Goal: Information Seeking & Learning: Find specific page/section

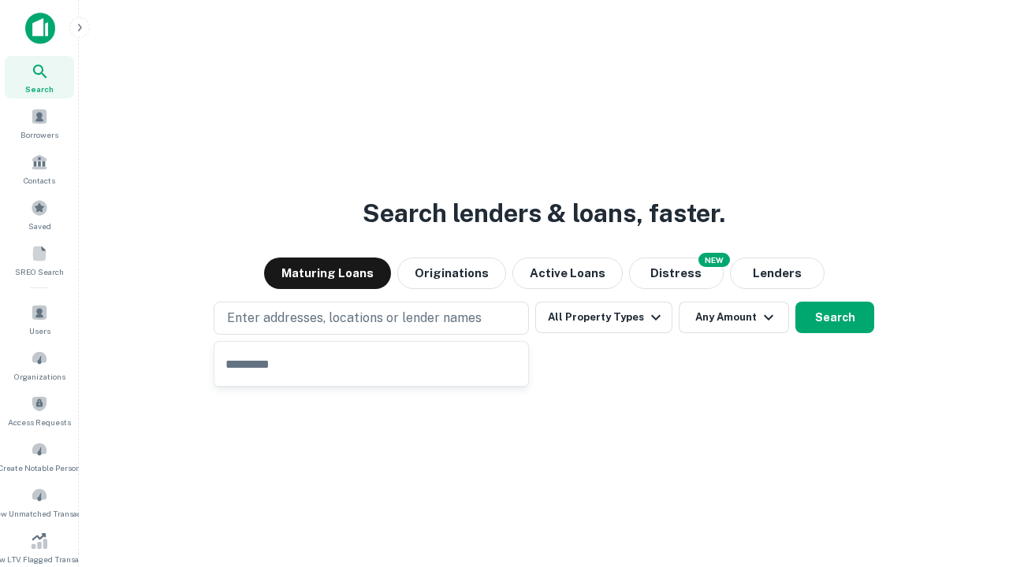
type input "**********"
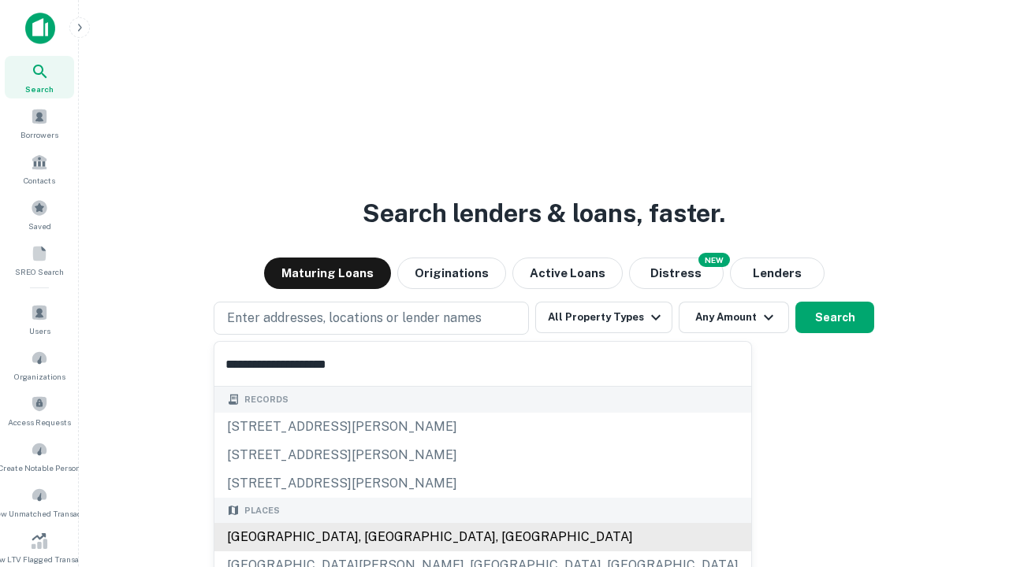
click at [377, 537] on div "[GEOGRAPHIC_DATA], [GEOGRAPHIC_DATA], [GEOGRAPHIC_DATA]" at bounding box center [482, 537] width 537 height 28
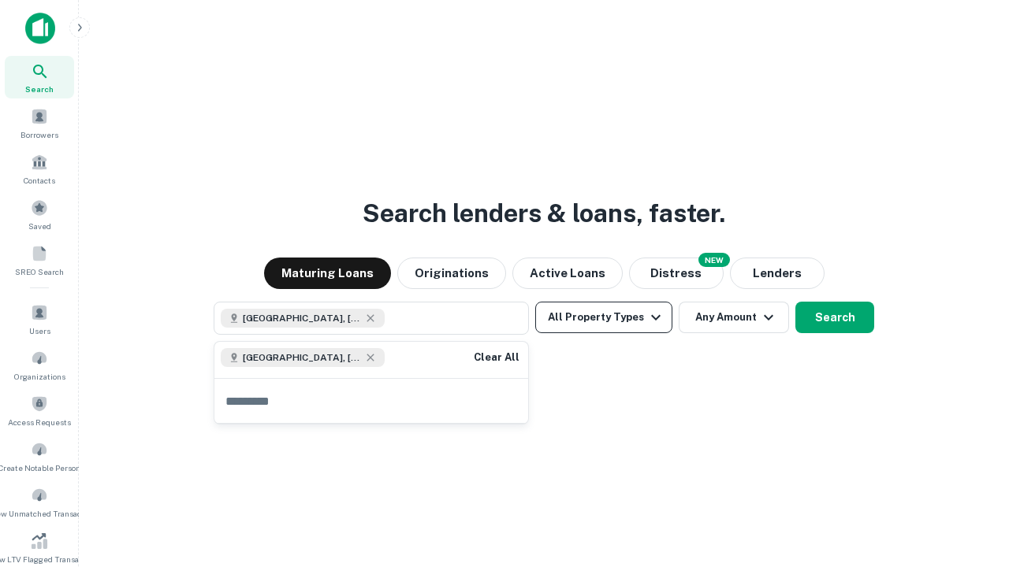
click at [604, 318] on button "All Property Types" at bounding box center [603, 318] width 137 height 32
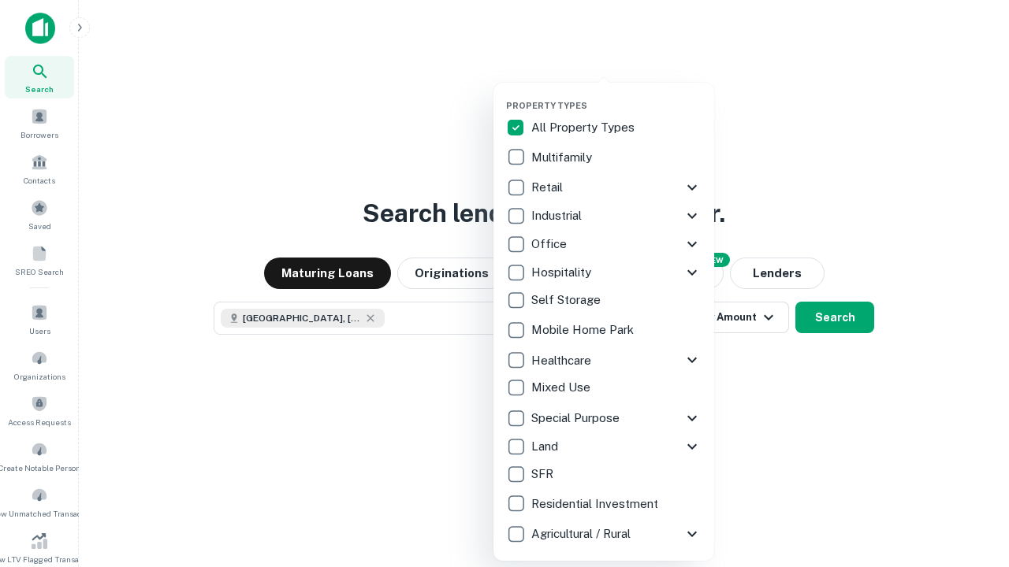
click at [616, 95] on button "button" at bounding box center [616, 95] width 221 height 1
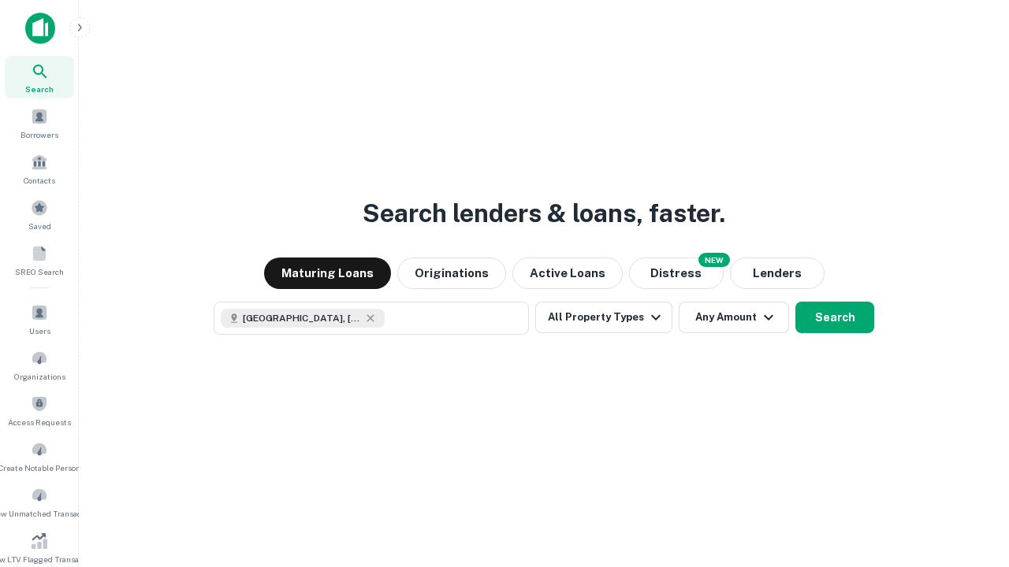
scroll to position [25, 0]
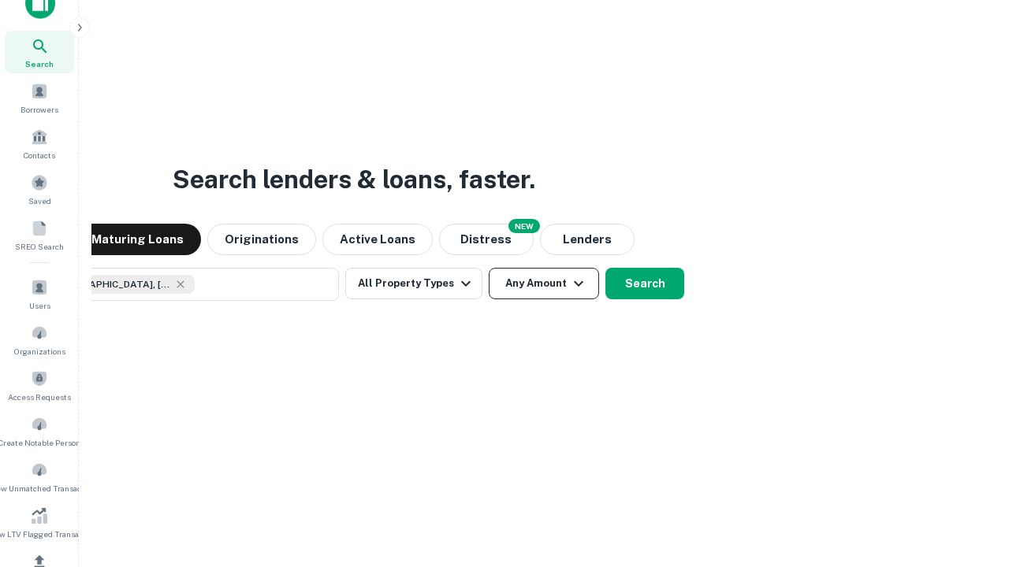
click at [488, 268] on button "Any Amount" at bounding box center [543, 284] width 110 height 32
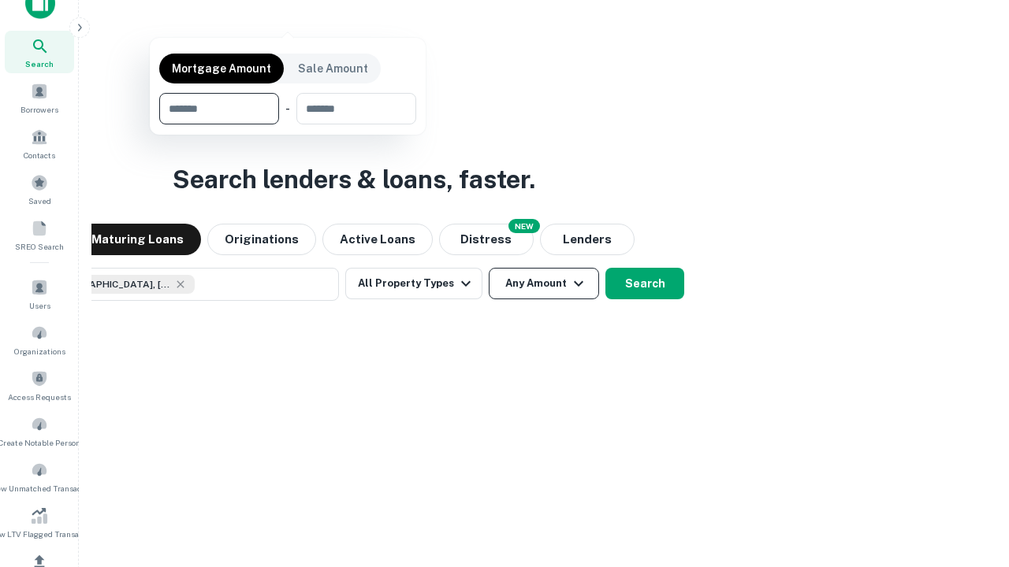
scroll to position [113, 446]
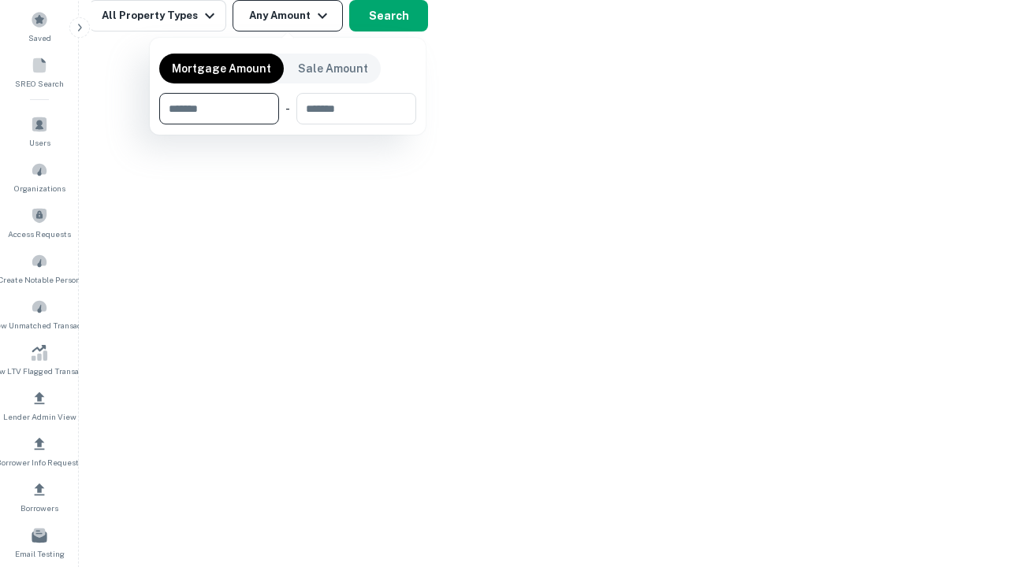
type input "*******"
click at [288, 124] on button "button" at bounding box center [287, 124] width 257 height 1
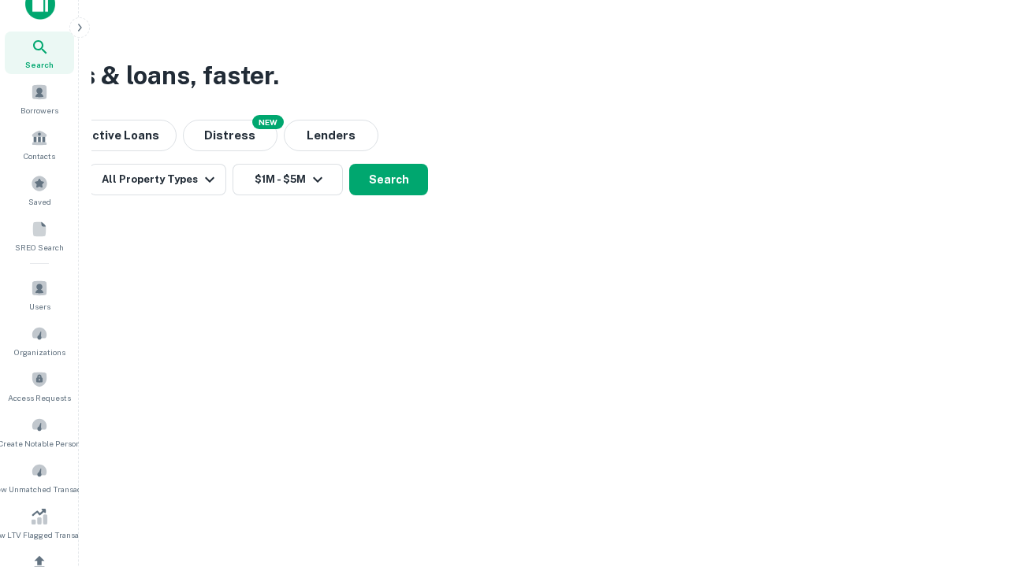
scroll to position [9, 291]
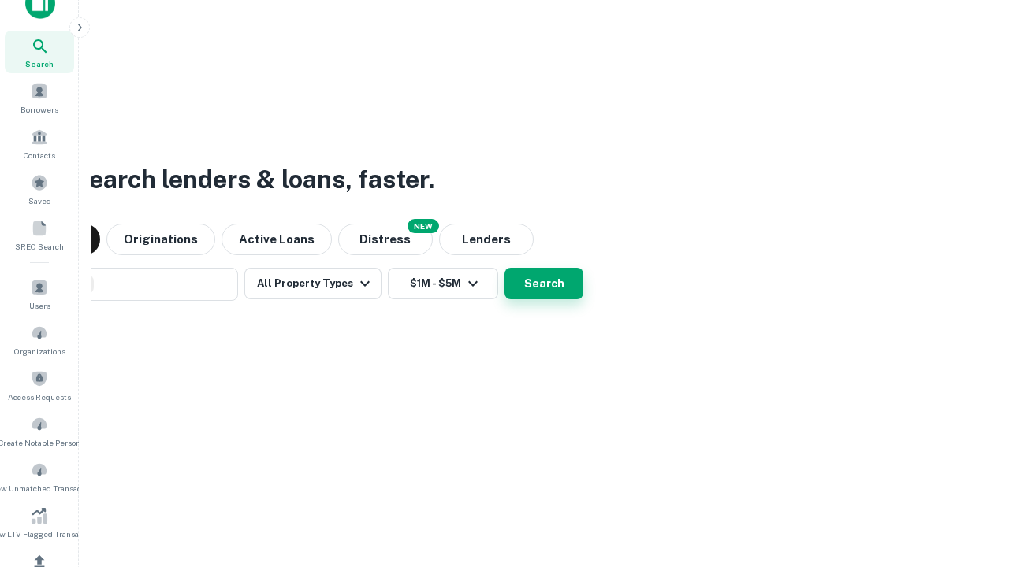
click at [504, 268] on button "Search" at bounding box center [543, 284] width 79 height 32
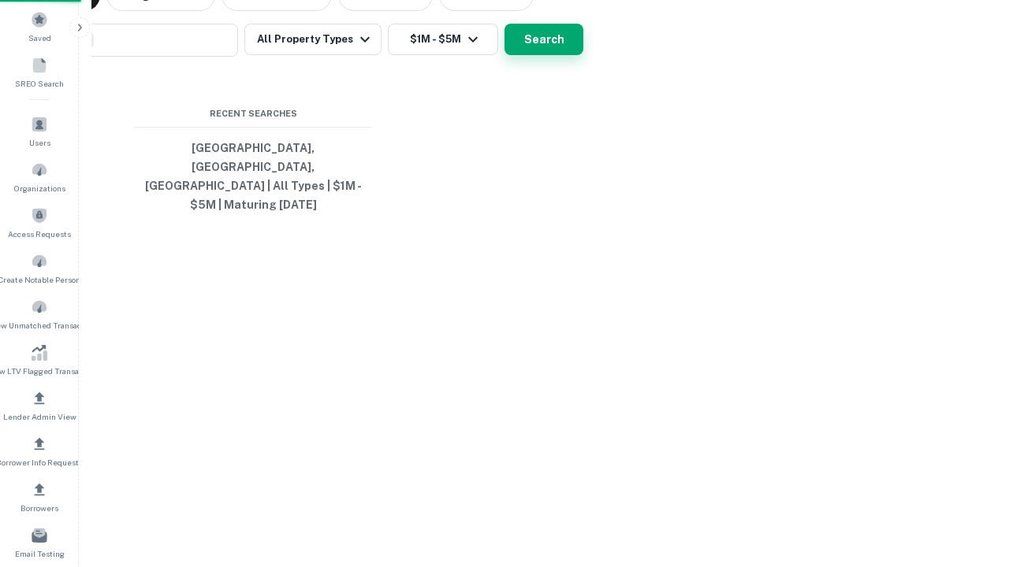
scroll to position [51, 446]
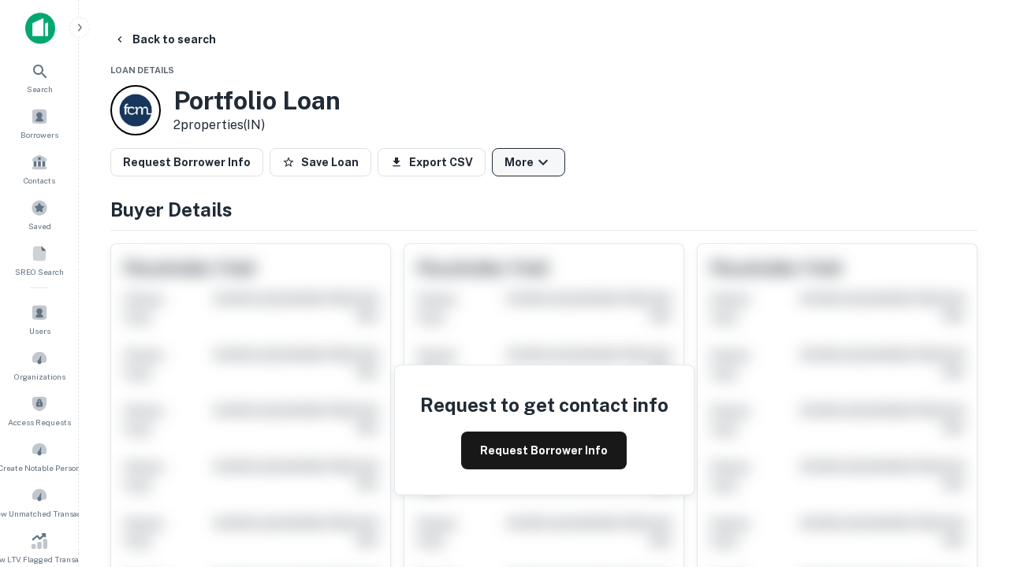
click at [528, 162] on button "More" at bounding box center [528, 162] width 73 height 28
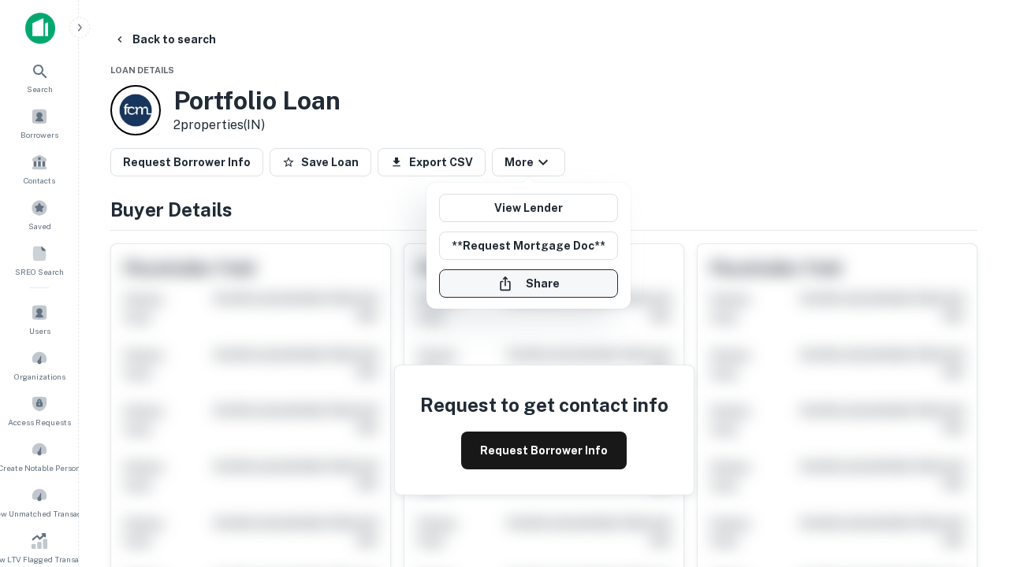
click at [528, 284] on button "Share" at bounding box center [528, 283] width 179 height 28
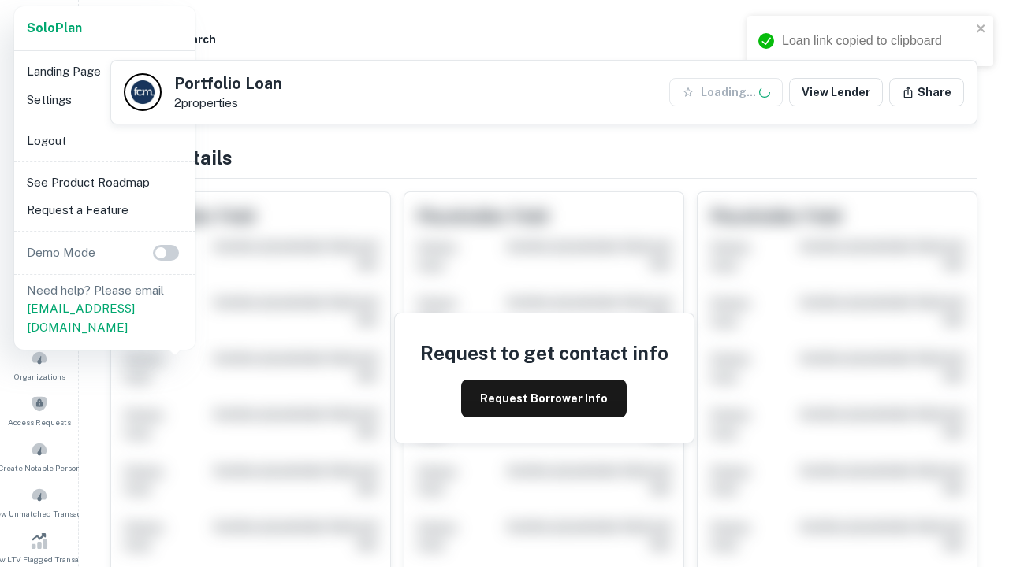
scroll to position [549, 0]
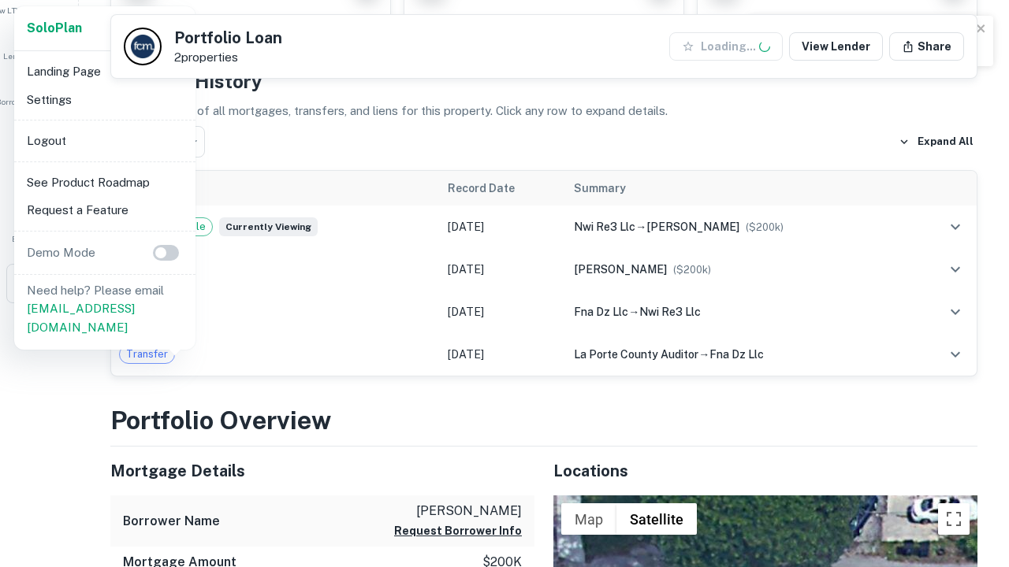
click at [104, 140] on li "Logout" at bounding box center [104, 141] width 169 height 28
